Goal: Transaction & Acquisition: Purchase product/service

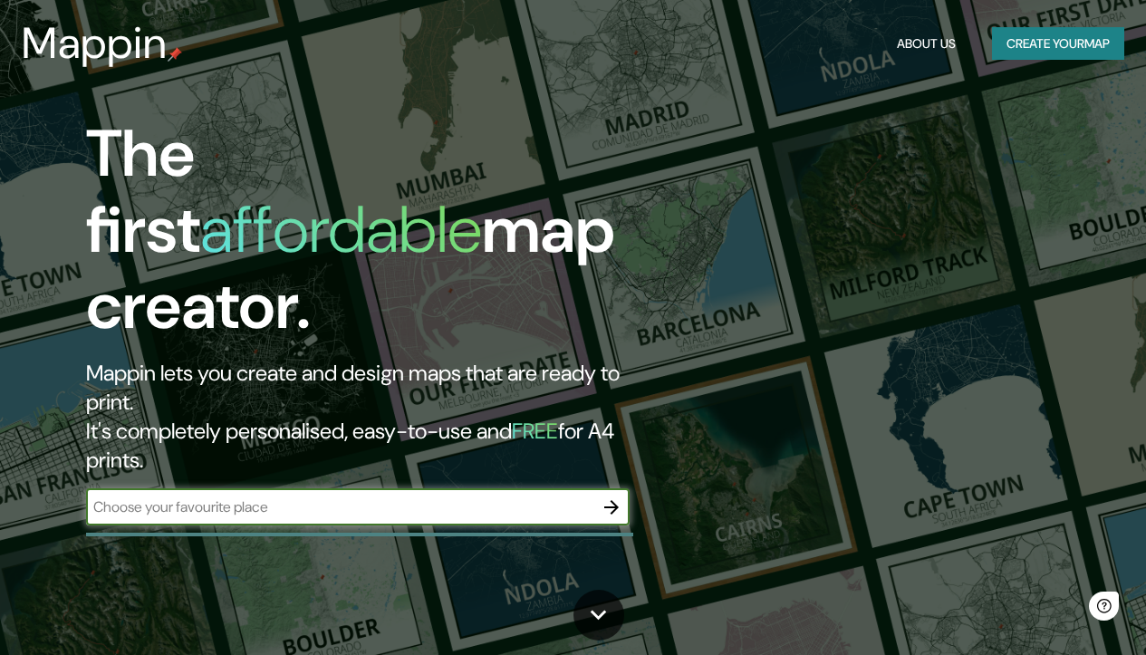
click at [385, 497] on input "text" at bounding box center [339, 507] width 507 height 21
paste input "8XV4+J5H [GEOGRAPHIC_DATA]"
type input "8XV4+J5H [GEOGRAPHIC_DATA]"
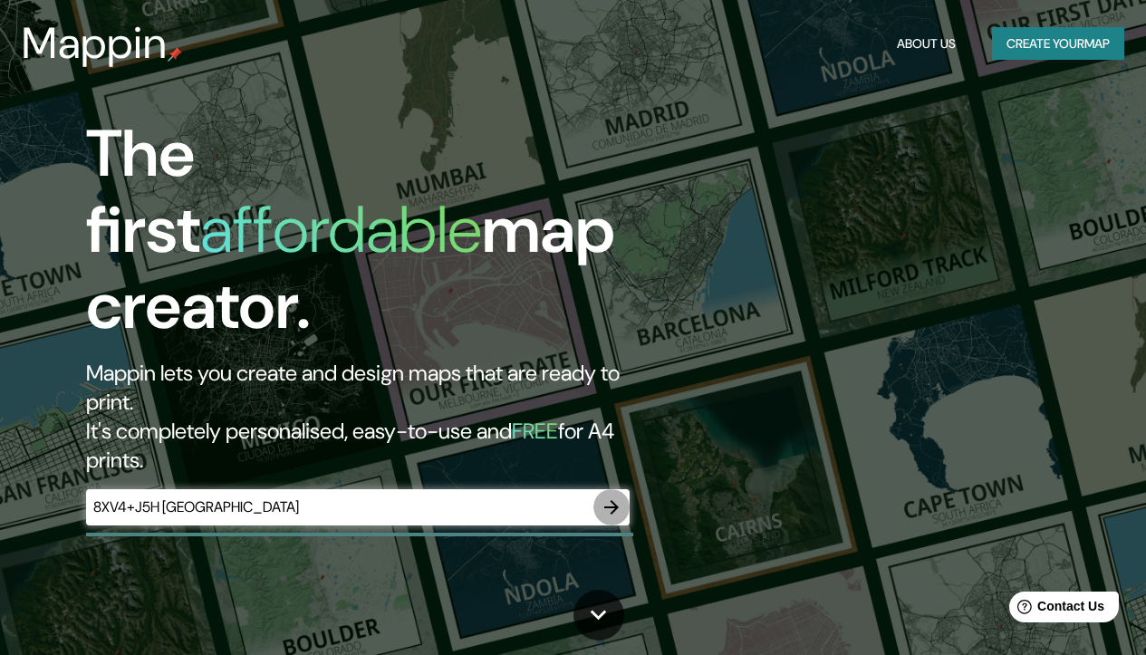
click at [612, 497] on icon "button" at bounding box center [612, 508] width 22 height 22
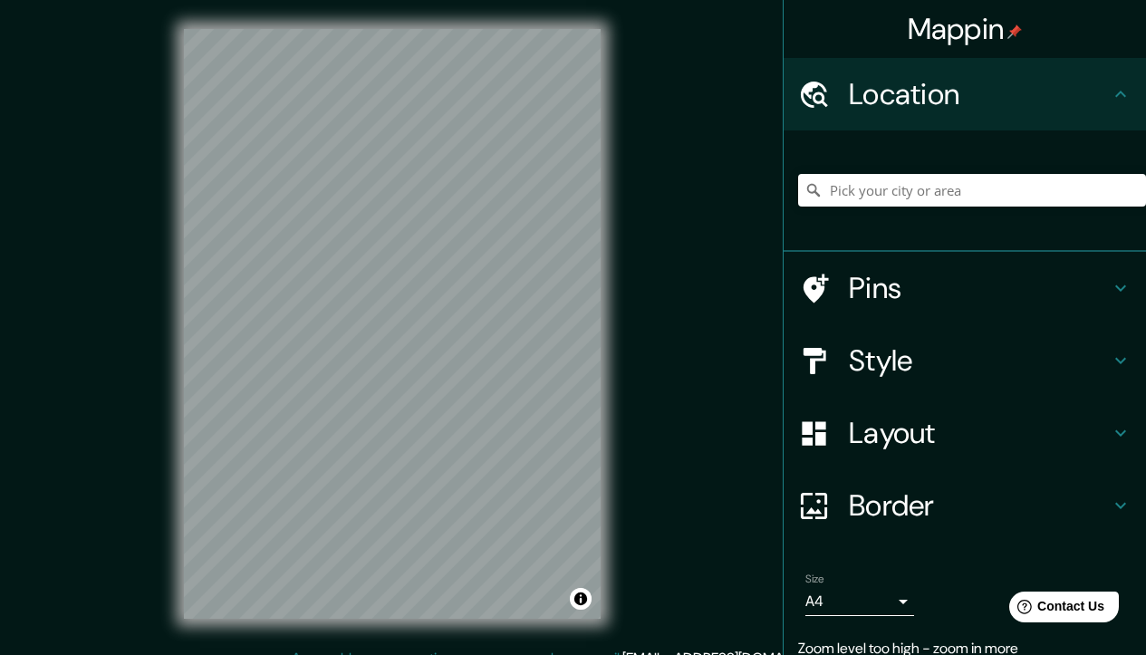
click at [712, 277] on div "Mappin Location Pins Style Layout Border Choose a border. Hint : you can make l…" at bounding box center [573, 338] width 1146 height 677
click at [855, 210] on div at bounding box center [972, 190] width 348 height 91
click at [862, 183] on input "Pick your city or area" at bounding box center [972, 190] width 348 height 33
type input "i"
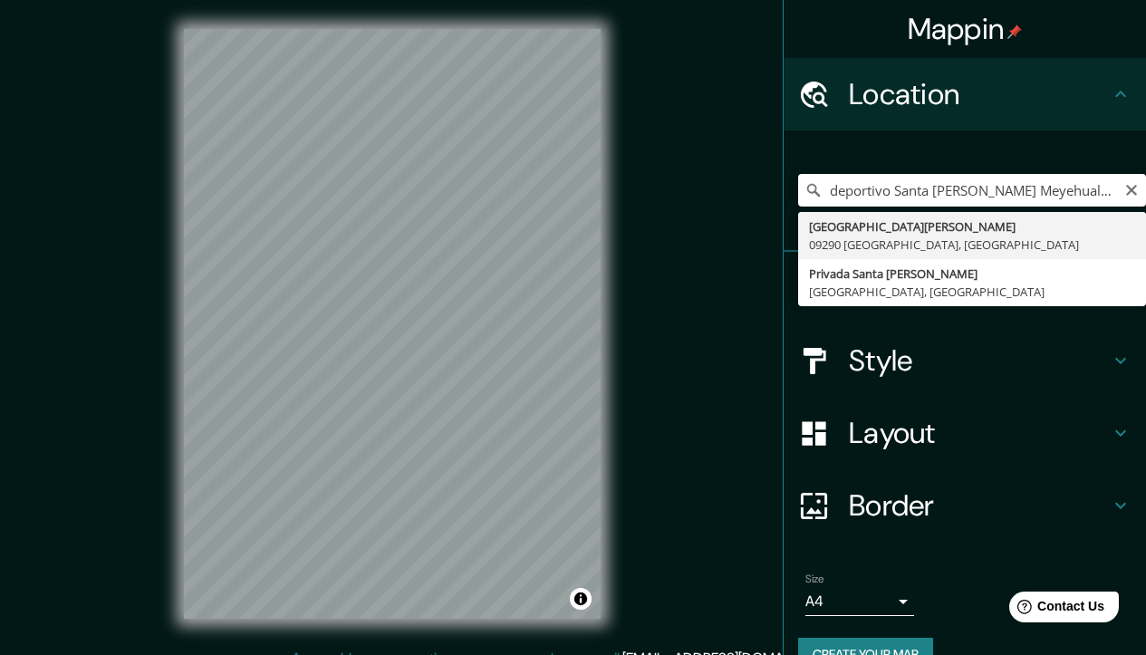
drag, startPoint x: 943, startPoint y: 206, endPoint x: 893, endPoint y: 229, distance: 55.1
type input "[GEOGRAPHIC_DATA][PERSON_NAME], 09290 [GEOGRAPHIC_DATA], [GEOGRAPHIC_DATA]"
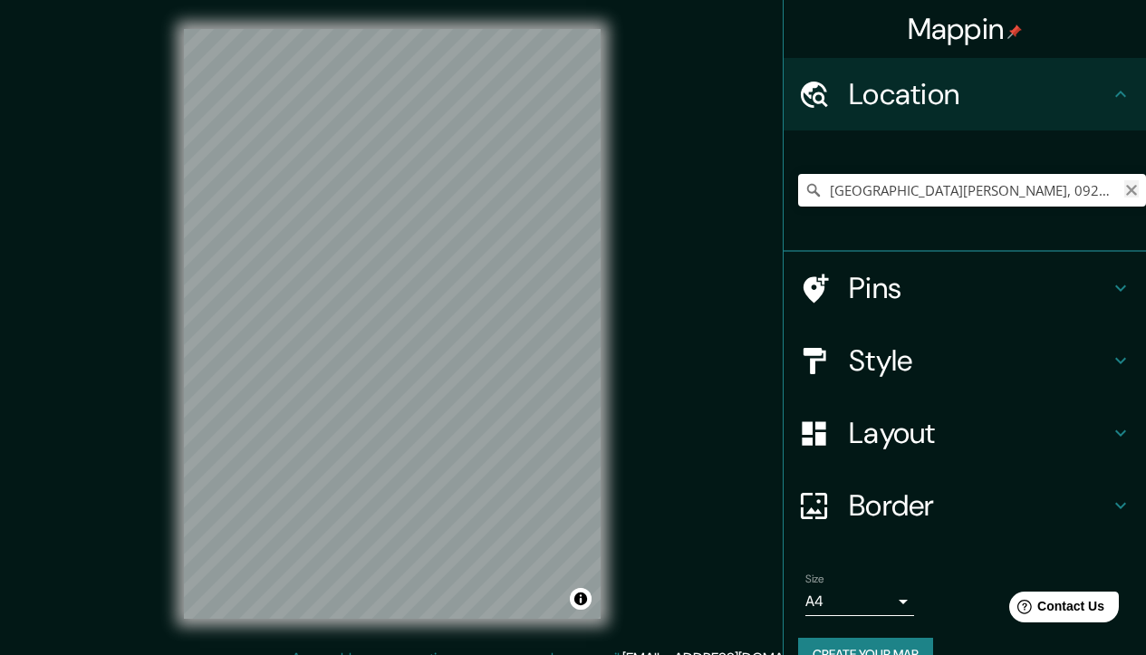
click at [1126, 193] on icon "Clear" at bounding box center [1131, 190] width 11 height 11
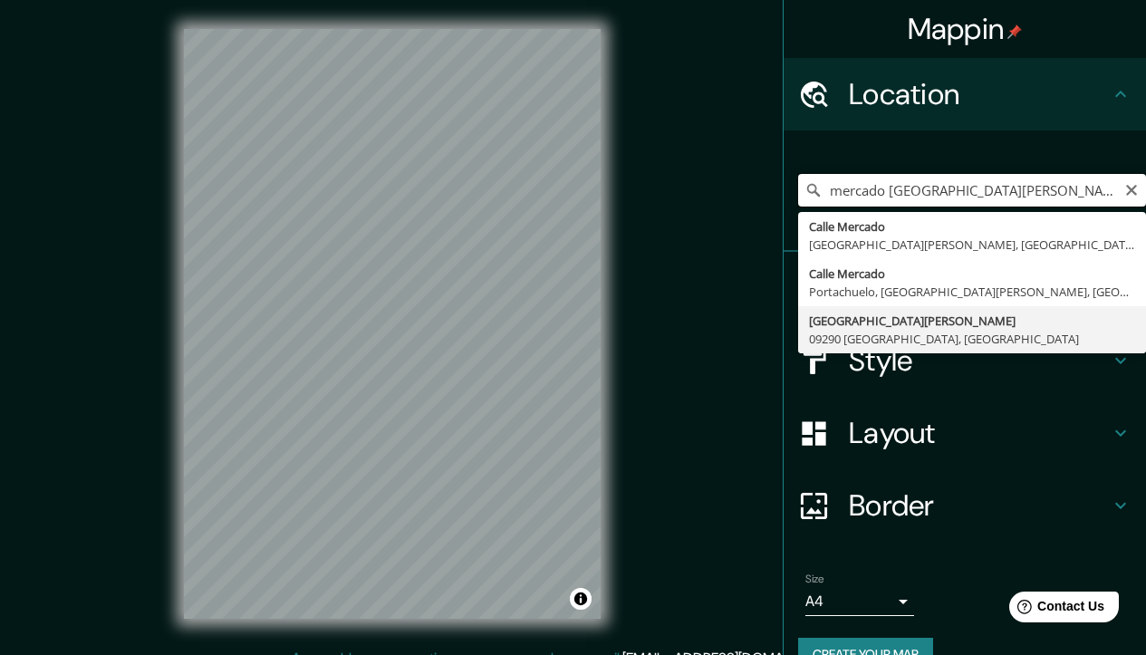
type input "[GEOGRAPHIC_DATA][PERSON_NAME], 09290 [GEOGRAPHIC_DATA], [GEOGRAPHIC_DATA]"
click at [1124, 202] on input "[GEOGRAPHIC_DATA][PERSON_NAME], 09290 [GEOGRAPHIC_DATA], [GEOGRAPHIC_DATA]" at bounding box center [972, 190] width 348 height 33
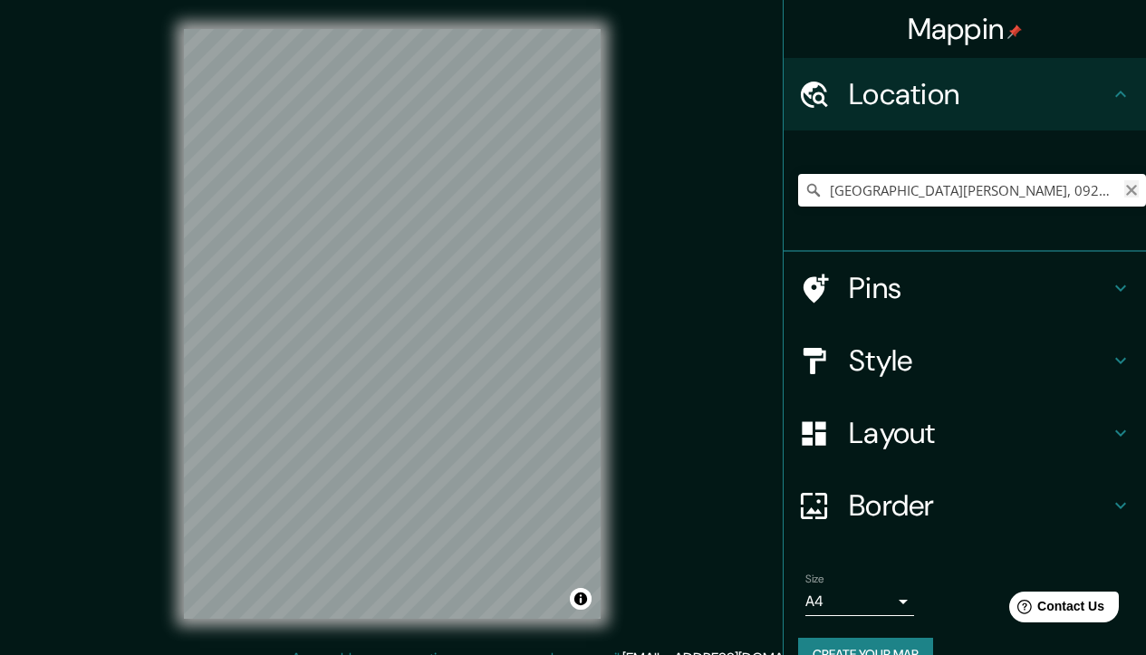
click at [1125, 184] on icon "Clear" at bounding box center [1132, 190] width 14 height 14
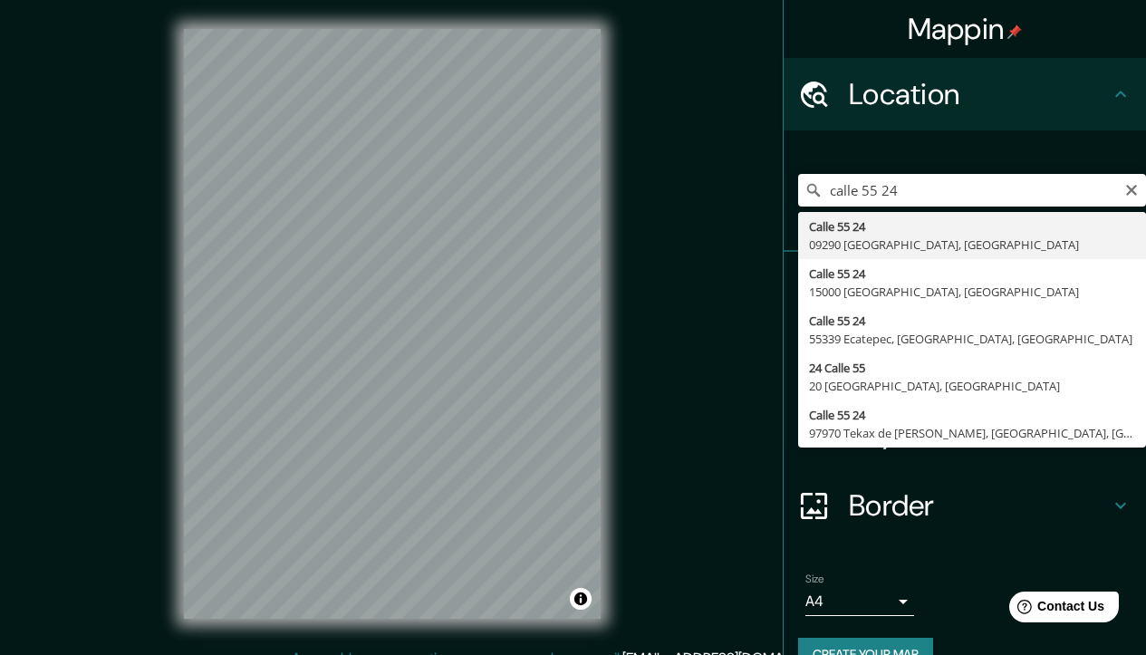
type input "[STREET_ADDRESS]"
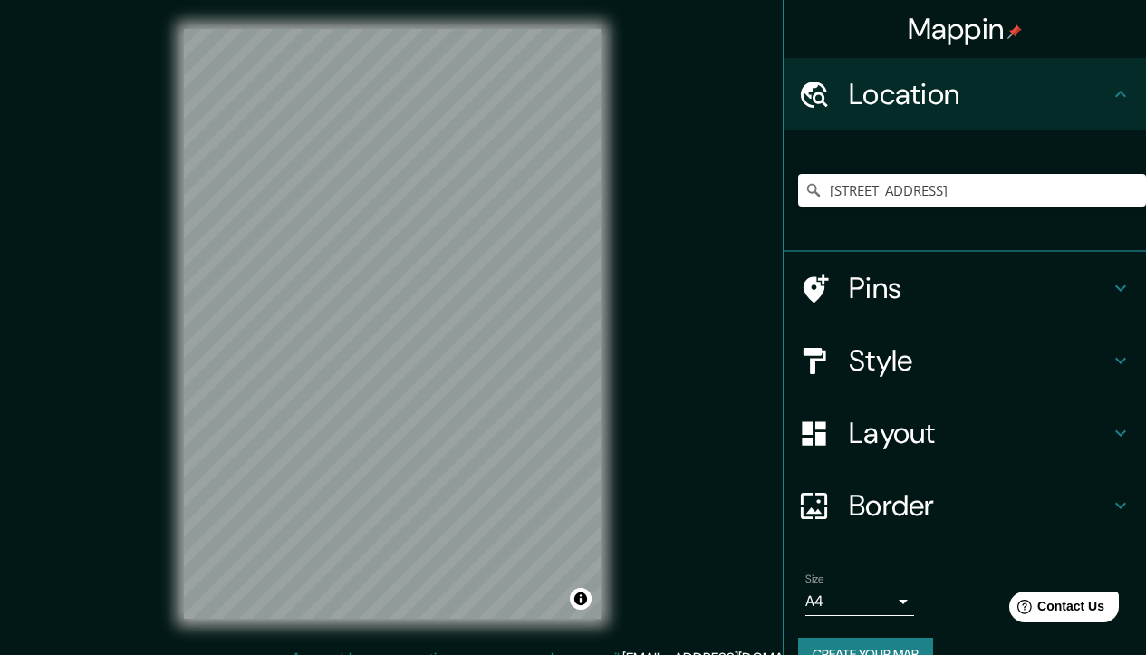
click at [609, 383] on div "© Mapbox © OpenStreetMap Improve this map" at bounding box center [392, 324] width 475 height 648
click at [877, 359] on h4 "Style" at bounding box center [979, 361] width 261 height 36
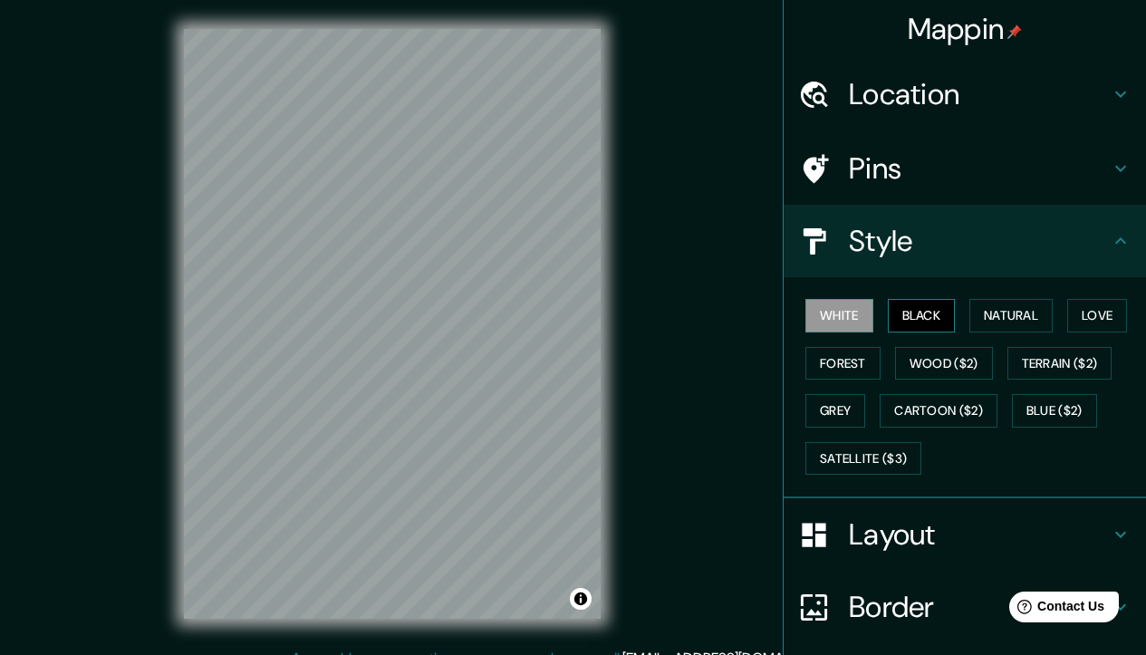
click at [925, 306] on button "Black" at bounding box center [922, 316] width 68 height 34
click at [1004, 304] on button "Natural" at bounding box center [1011, 316] width 83 height 34
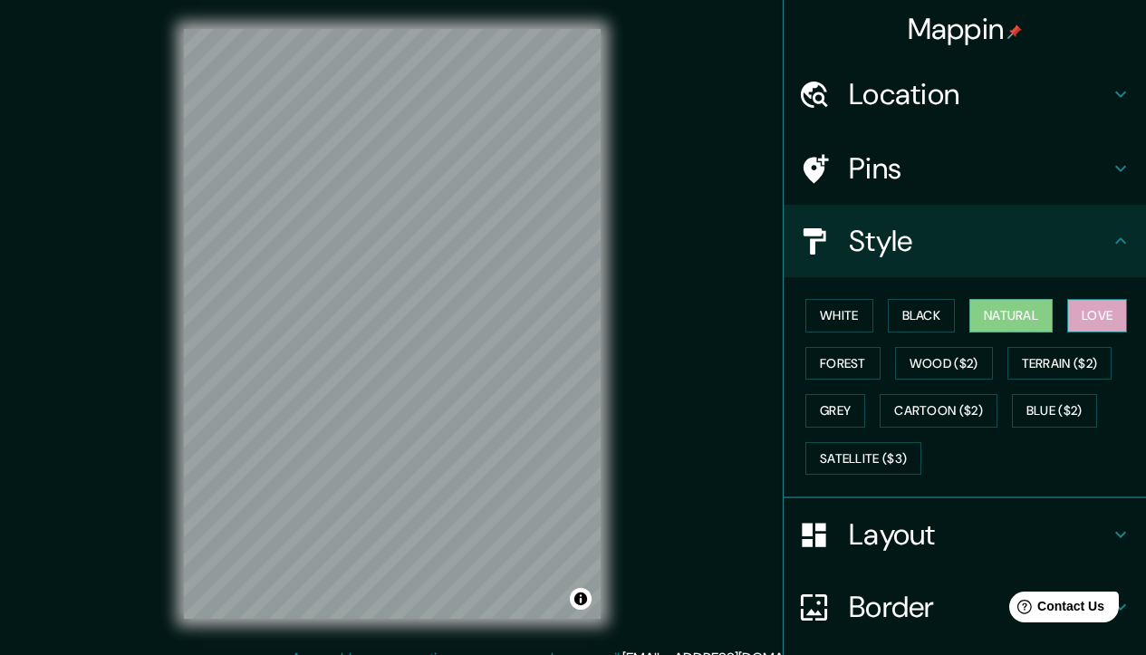
click at [1095, 309] on button "Love" at bounding box center [1097, 316] width 60 height 34
click at [835, 362] on button "Forest" at bounding box center [843, 364] width 75 height 34
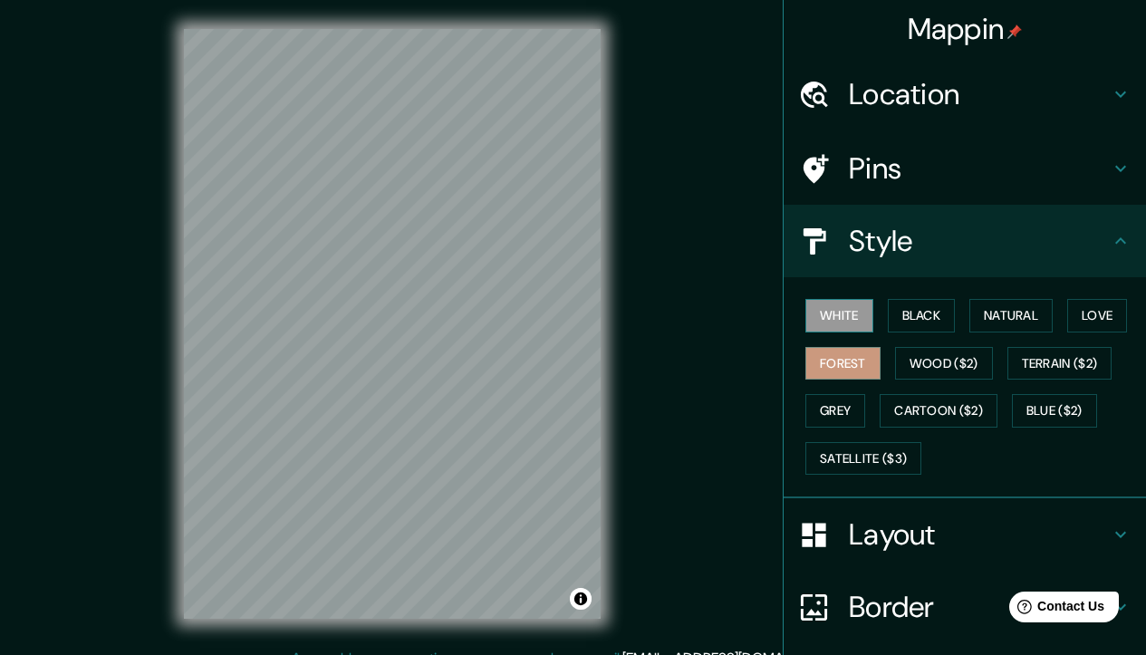
click at [830, 314] on button "White" at bounding box center [840, 316] width 68 height 34
click at [822, 410] on button "Grey" at bounding box center [836, 411] width 60 height 34
click at [833, 305] on button "White" at bounding box center [840, 316] width 68 height 34
click at [272, 363] on div at bounding box center [273, 360] width 14 height 14
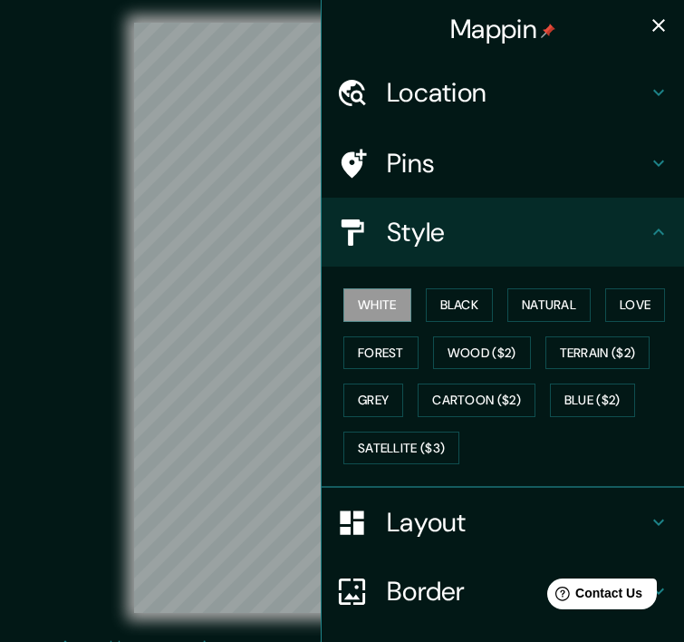
click at [5, 44] on div "© Mapbox © OpenStreetMap Improve this map" at bounding box center [342, 317] width 674 height 635
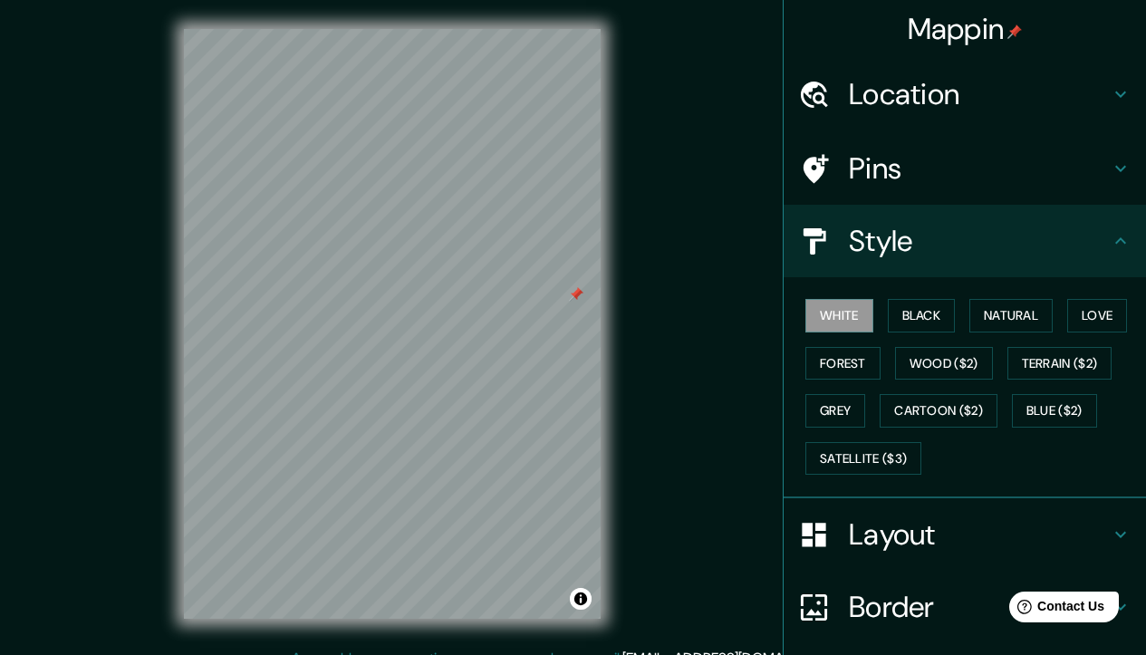
click at [576, 294] on div at bounding box center [576, 294] width 14 height 14
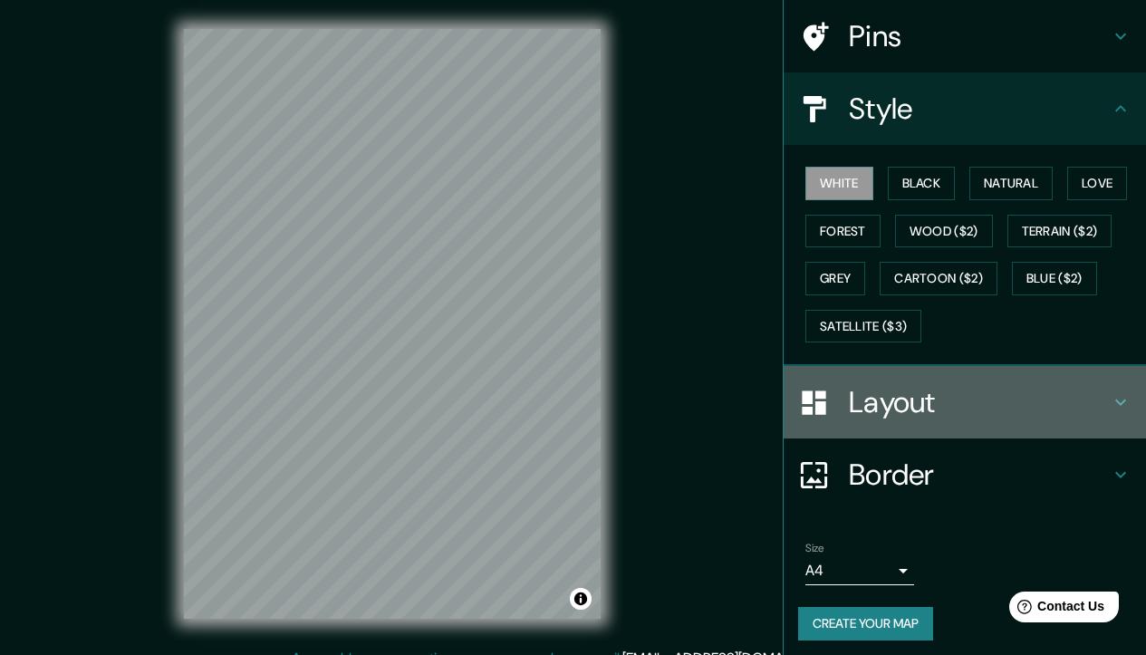
click at [937, 411] on h4 "Layout" at bounding box center [979, 402] width 261 height 36
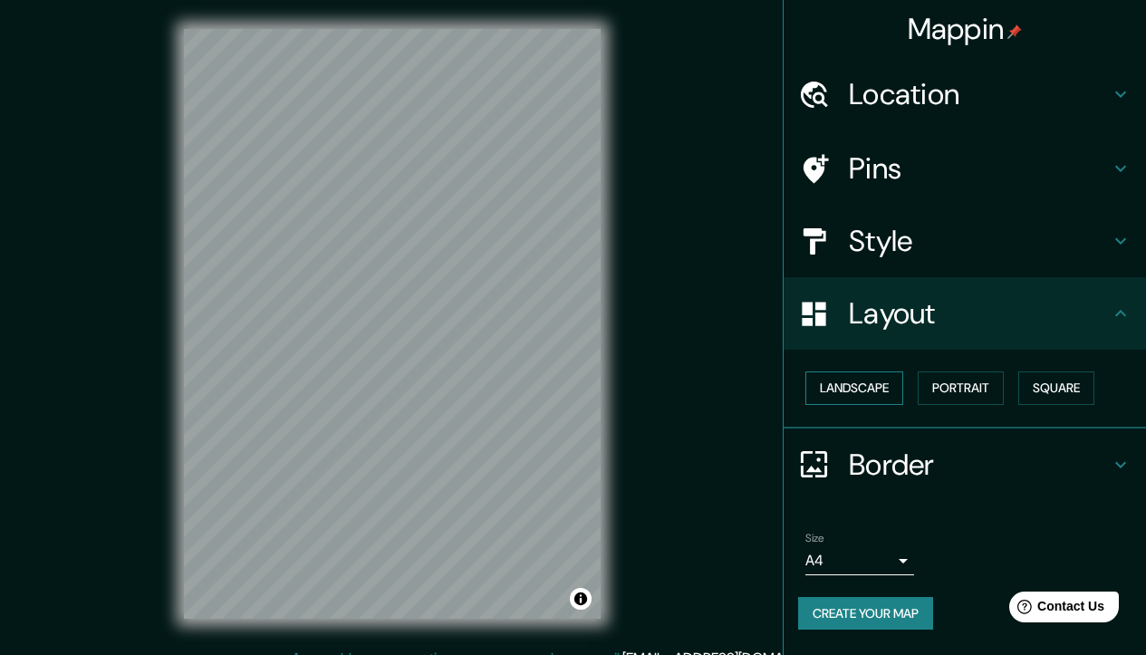
click at [873, 391] on button "Landscape" at bounding box center [855, 389] width 98 height 34
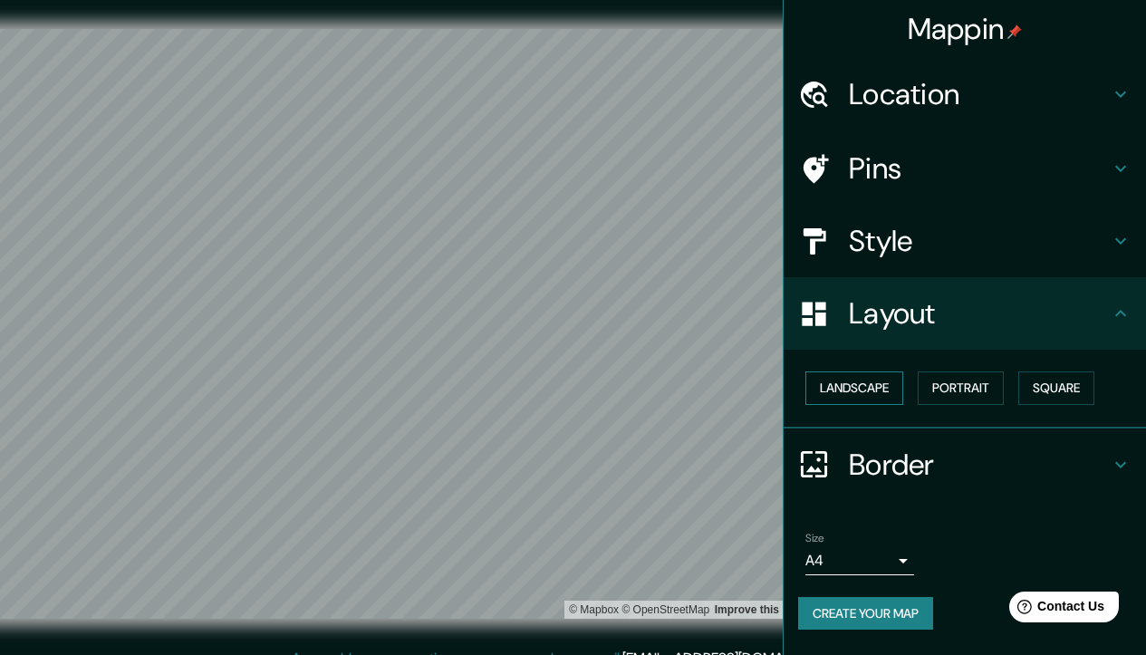
click at [854, 380] on button "Landscape" at bounding box center [855, 389] width 98 height 34
click at [949, 385] on button "Portrait" at bounding box center [961, 389] width 86 height 34
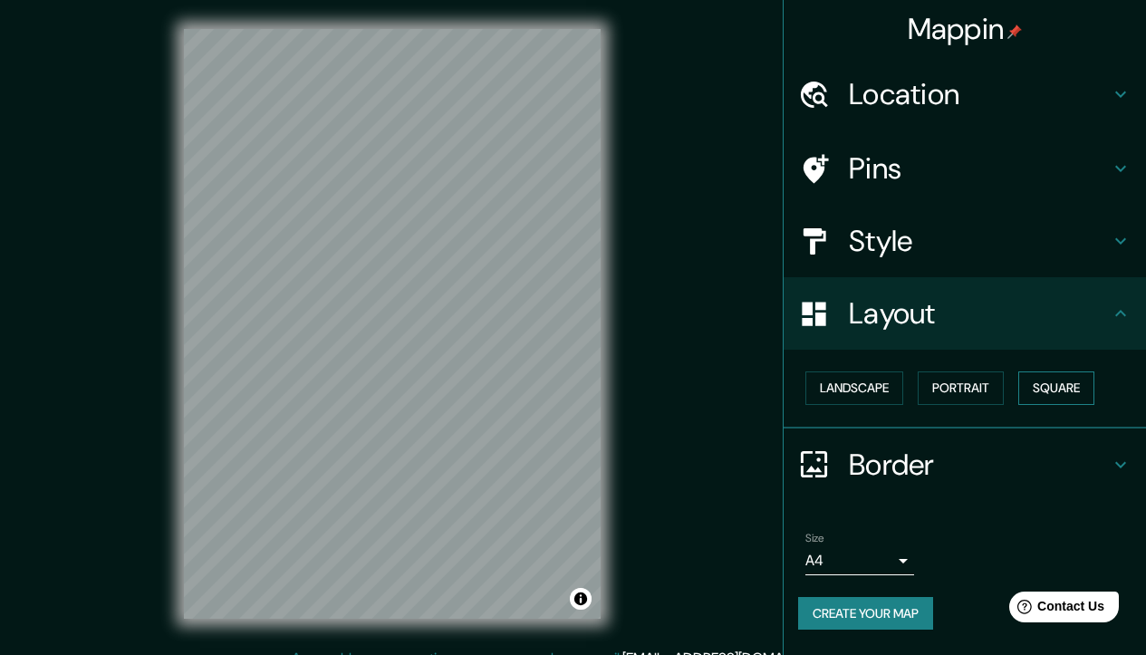
click at [1074, 389] on button "Square" at bounding box center [1057, 389] width 76 height 34
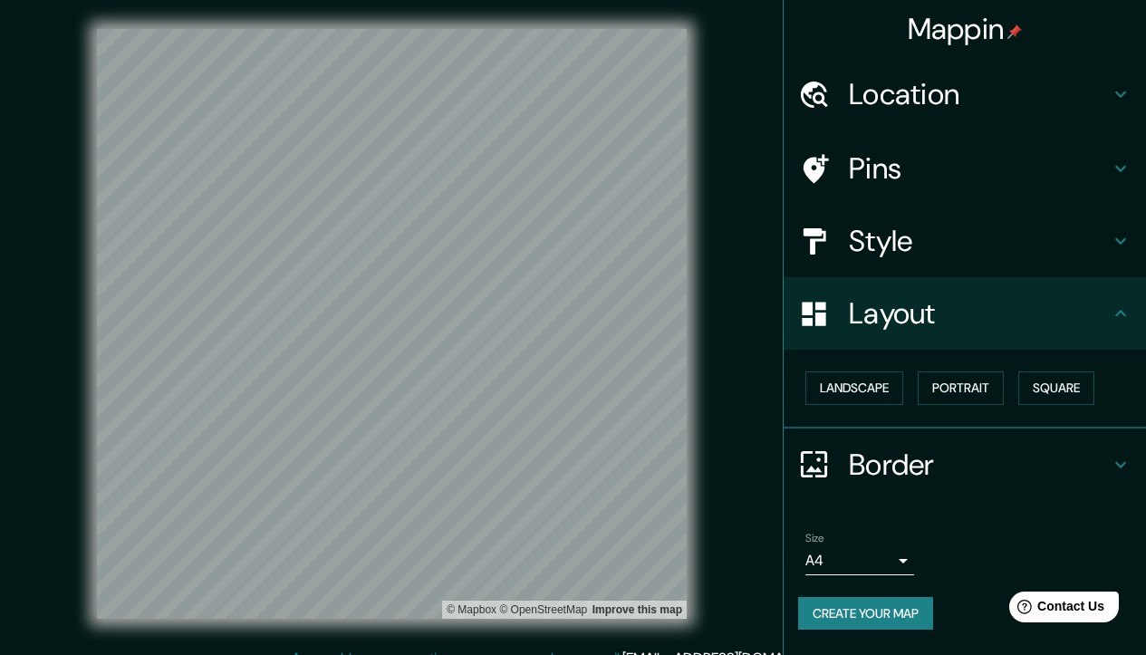
click at [875, 467] on h4 "Border" at bounding box center [979, 465] width 261 height 36
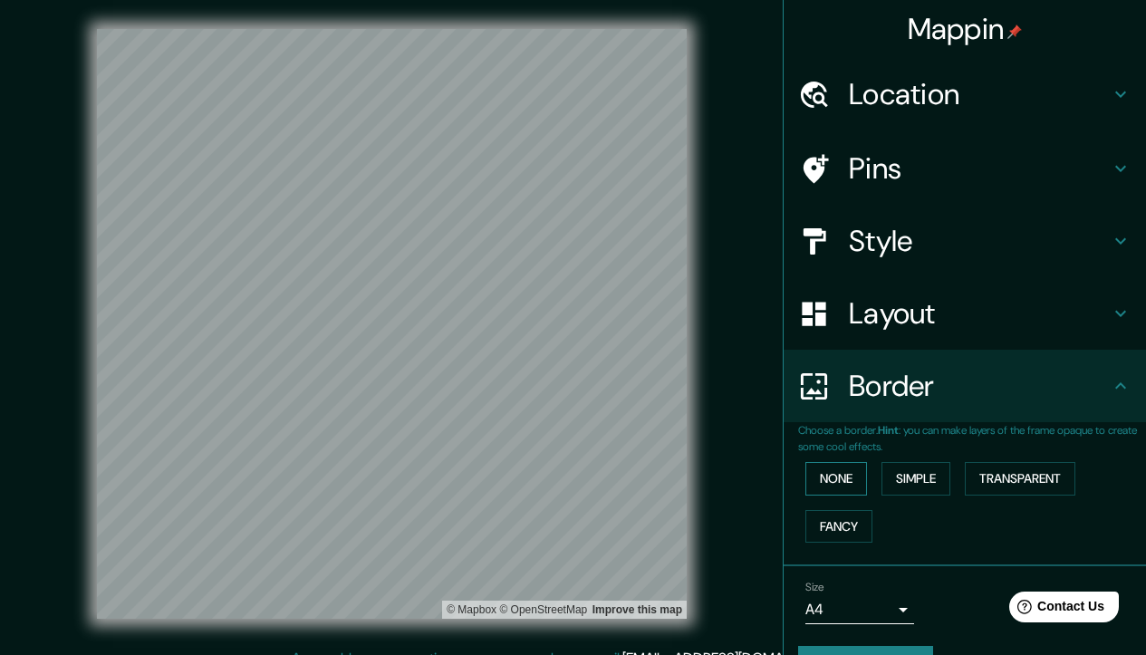
click at [836, 482] on button "None" at bounding box center [837, 479] width 62 height 34
click at [916, 480] on button "Simple" at bounding box center [916, 479] width 69 height 34
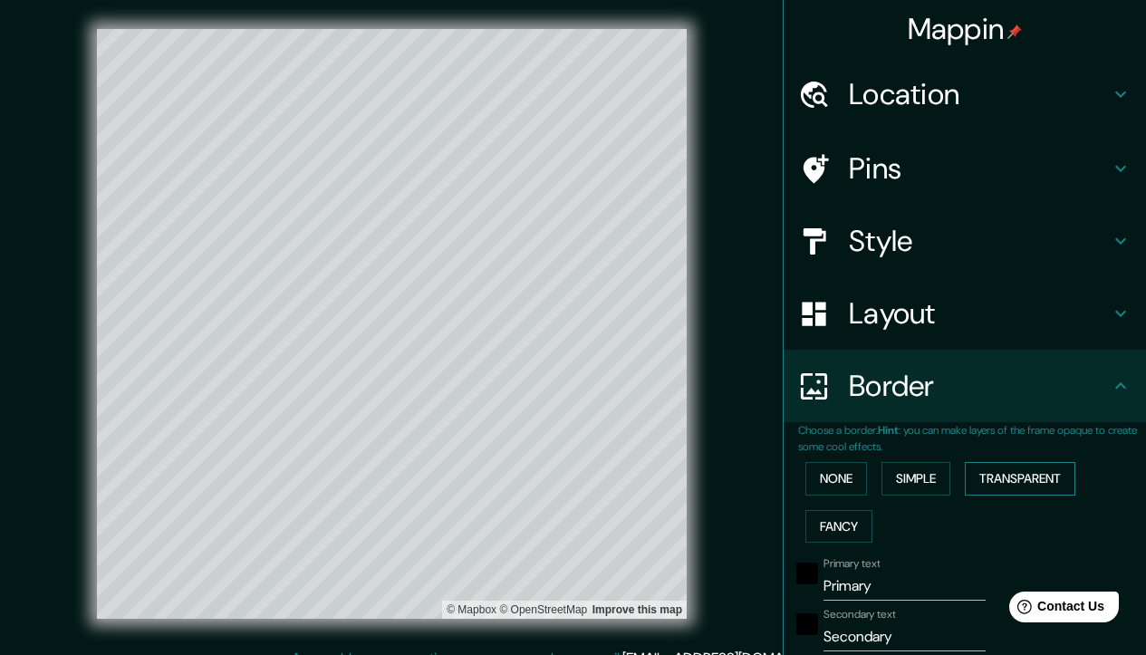
click at [1033, 464] on button "Transparent" at bounding box center [1020, 479] width 111 height 34
click at [835, 523] on button "Fancy" at bounding box center [839, 527] width 67 height 34
click at [826, 467] on button "None" at bounding box center [837, 479] width 62 height 34
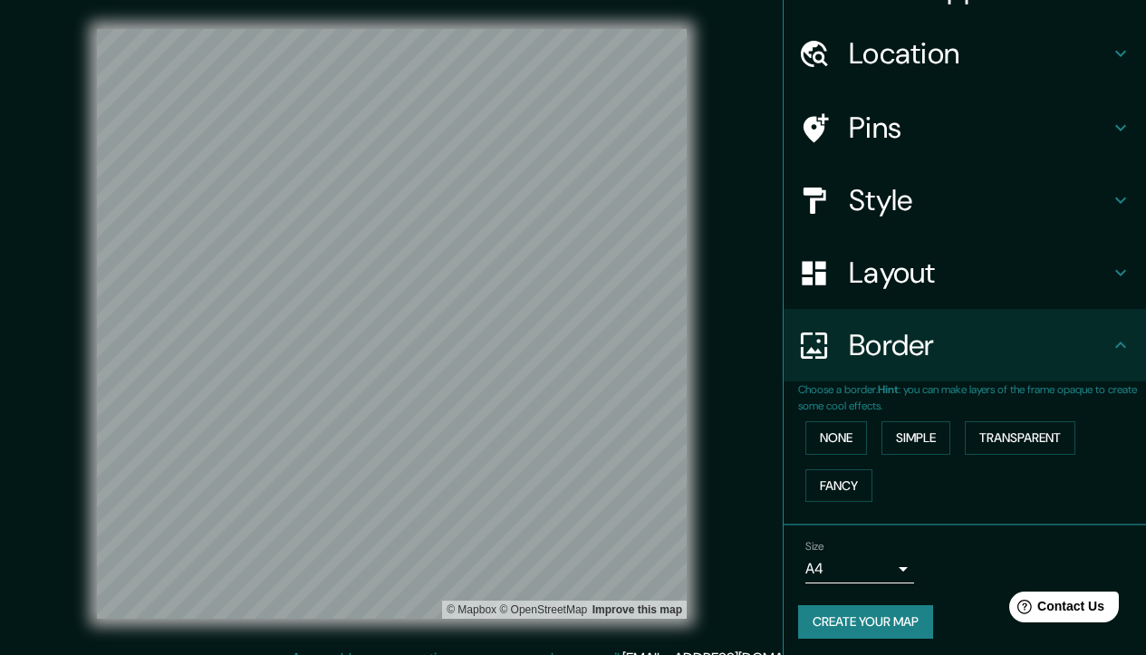
scroll to position [40, 0]
click at [867, 565] on body "Mappin Location [STREET_ADDRESS] Pins Style Layout Border Choose a border. Hint…" at bounding box center [573, 327] width 1146 height 655
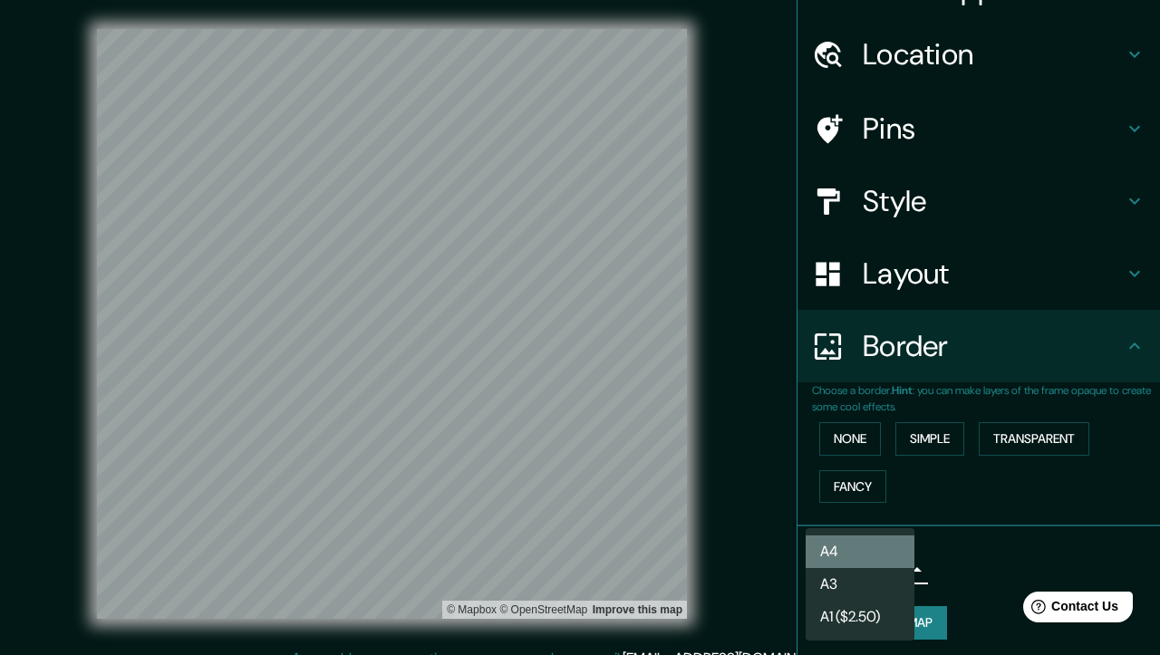
click at [835, 541] on li "A4" at bounding box center [860, 552] width 109 height 33
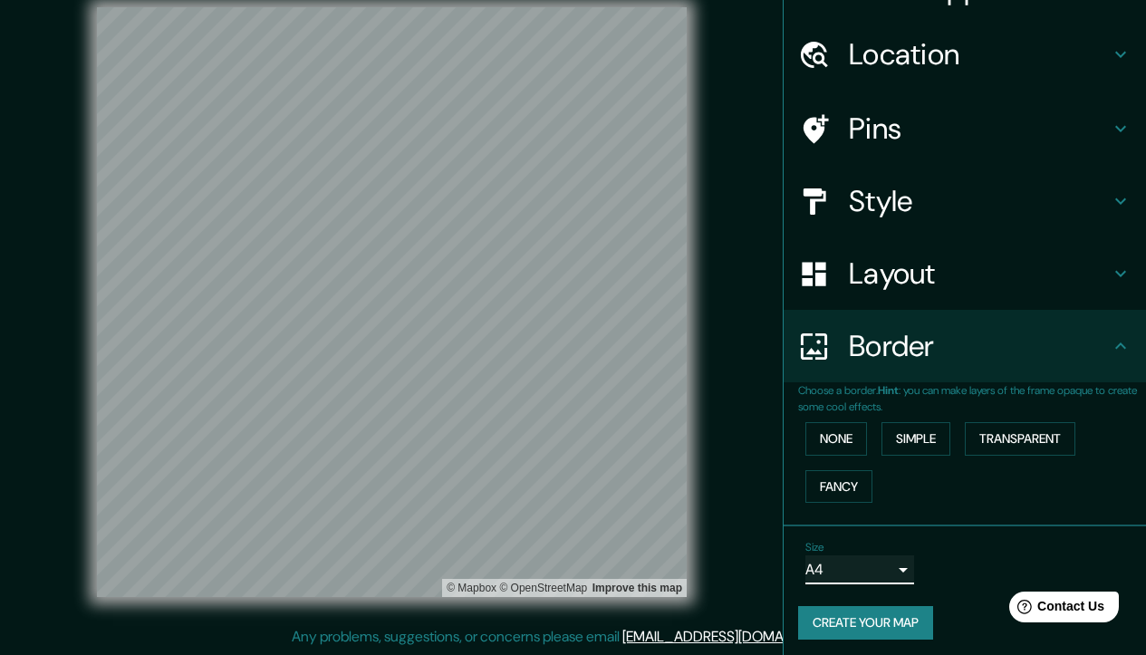
scroll to position [22, 0]
click at [854, 616] on button "Create your map" at bounding box center [865, 623] width 135 height 34
click at [836, 612] on button "Create your map" at bounding box center [865, 623] width 135 height 34
click at [851, 615] on button "Create your map" at bounding box center [865, 623] width 135 height 34
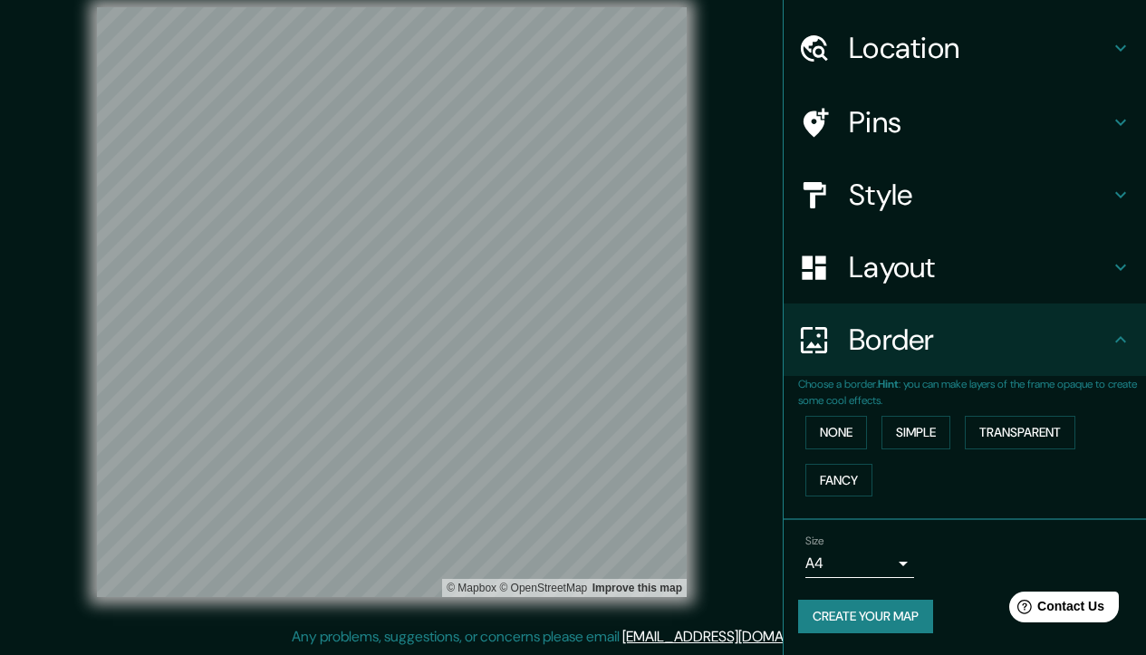
scroll to position [53, 0]
click at [839, 600] on button "Create your map" at bounding box center [865, 617] width 135 height 34
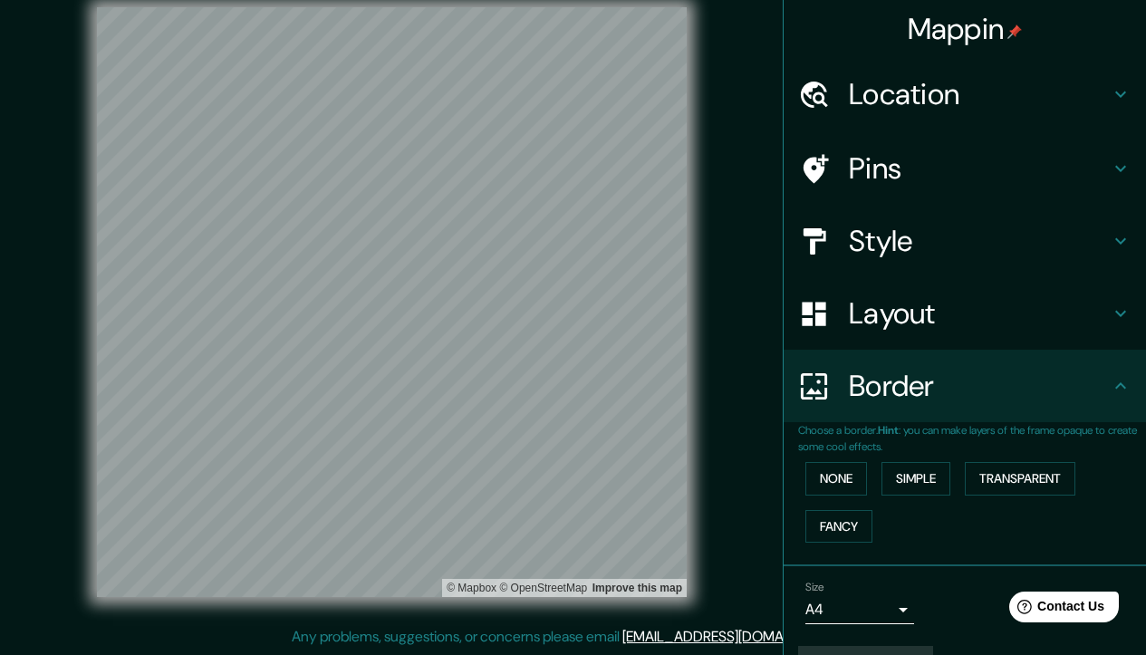
scroll to position [0, 0]
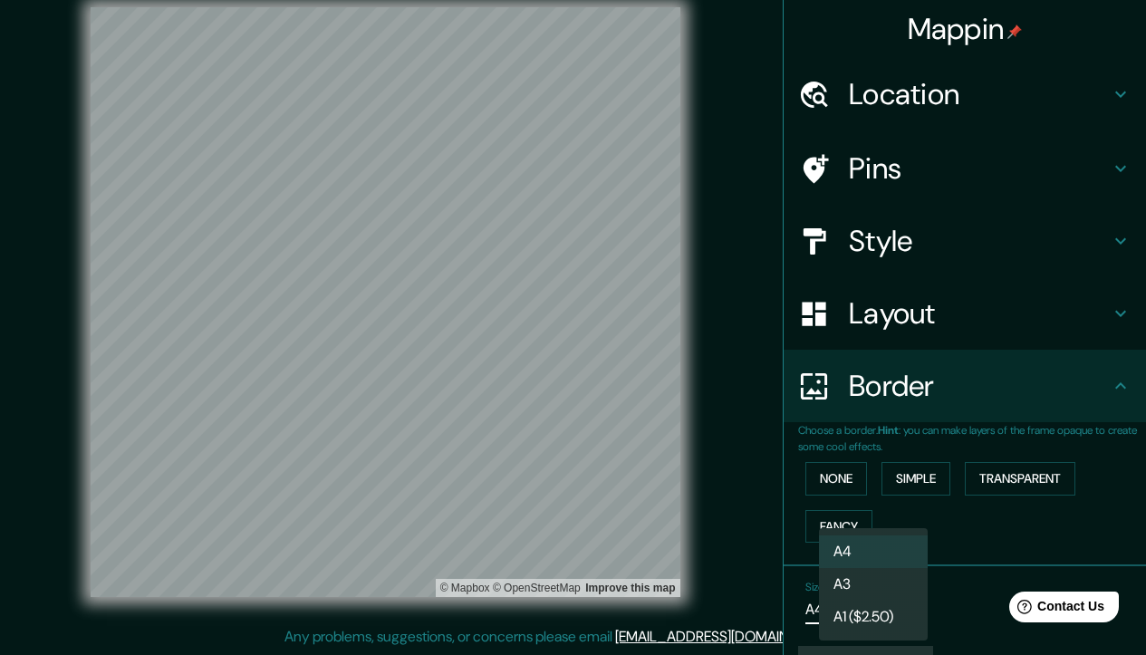
click at [875, 601] on body "Mappin Location [STREET_ADDRESS] Pins Style Layout Border Choose a border. Hint…" at bounding box center [573, 305] width 1146 height 655
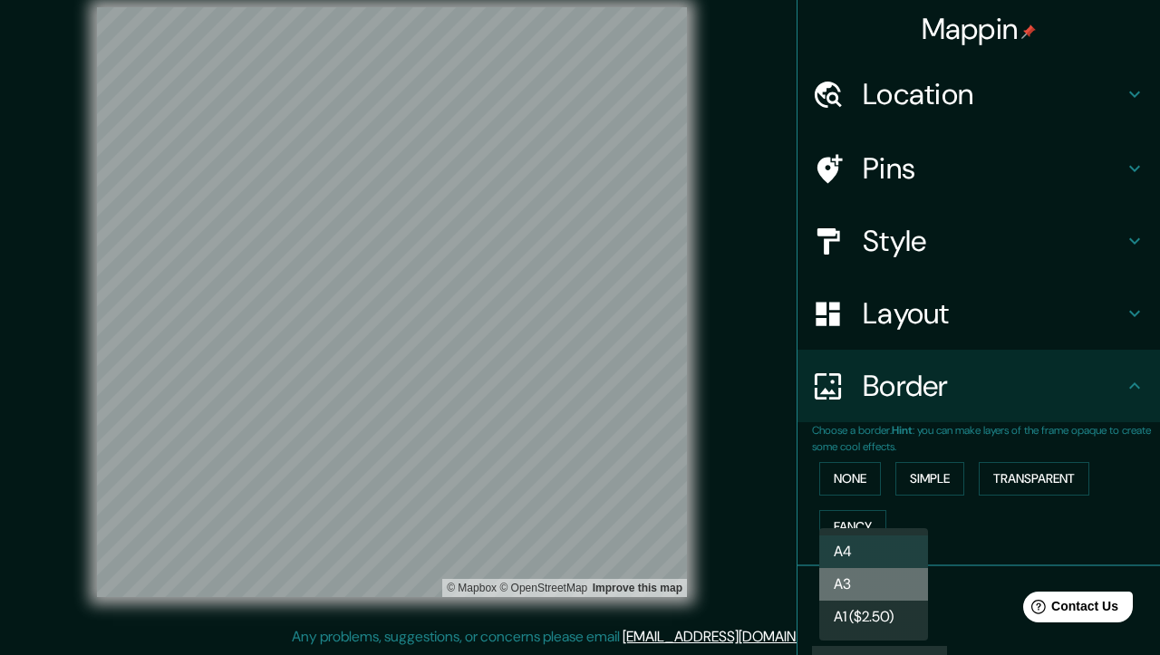
click at [874, 581] on li "A3" at bounding box center [873, 584] width 109 height 33
type input "a4"
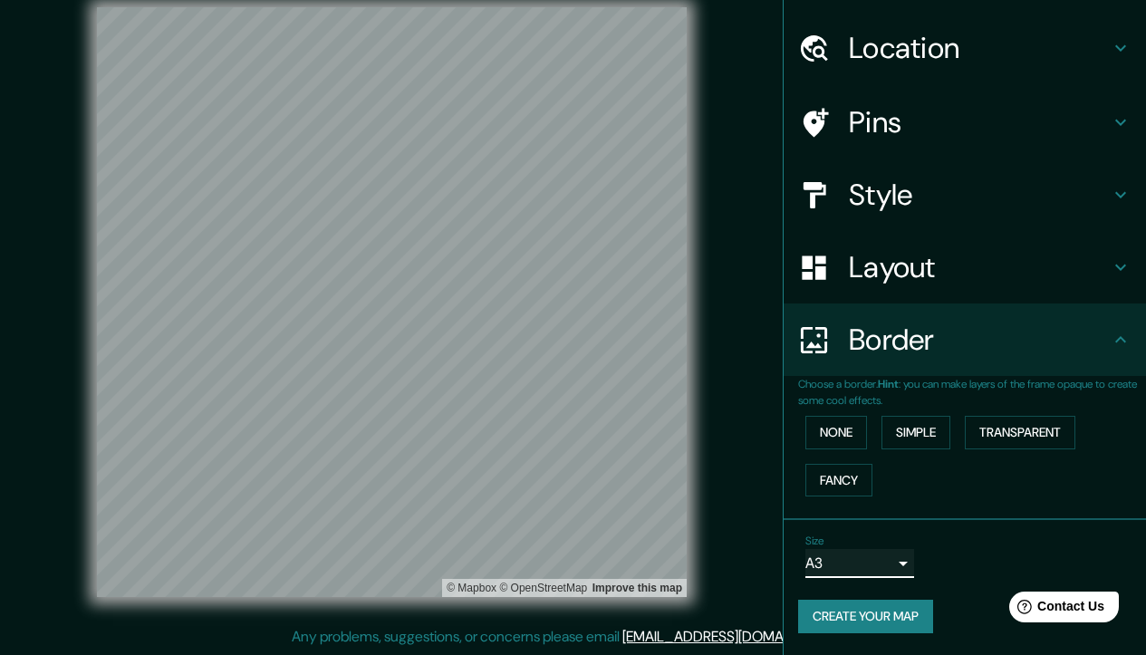
scroll to position [53, 0]
click at [894, 610] on button "Create your map" at bounding box center [865, 617] width 135 height 34
